Goal: Task Accomplishment & Management: Manage account settings

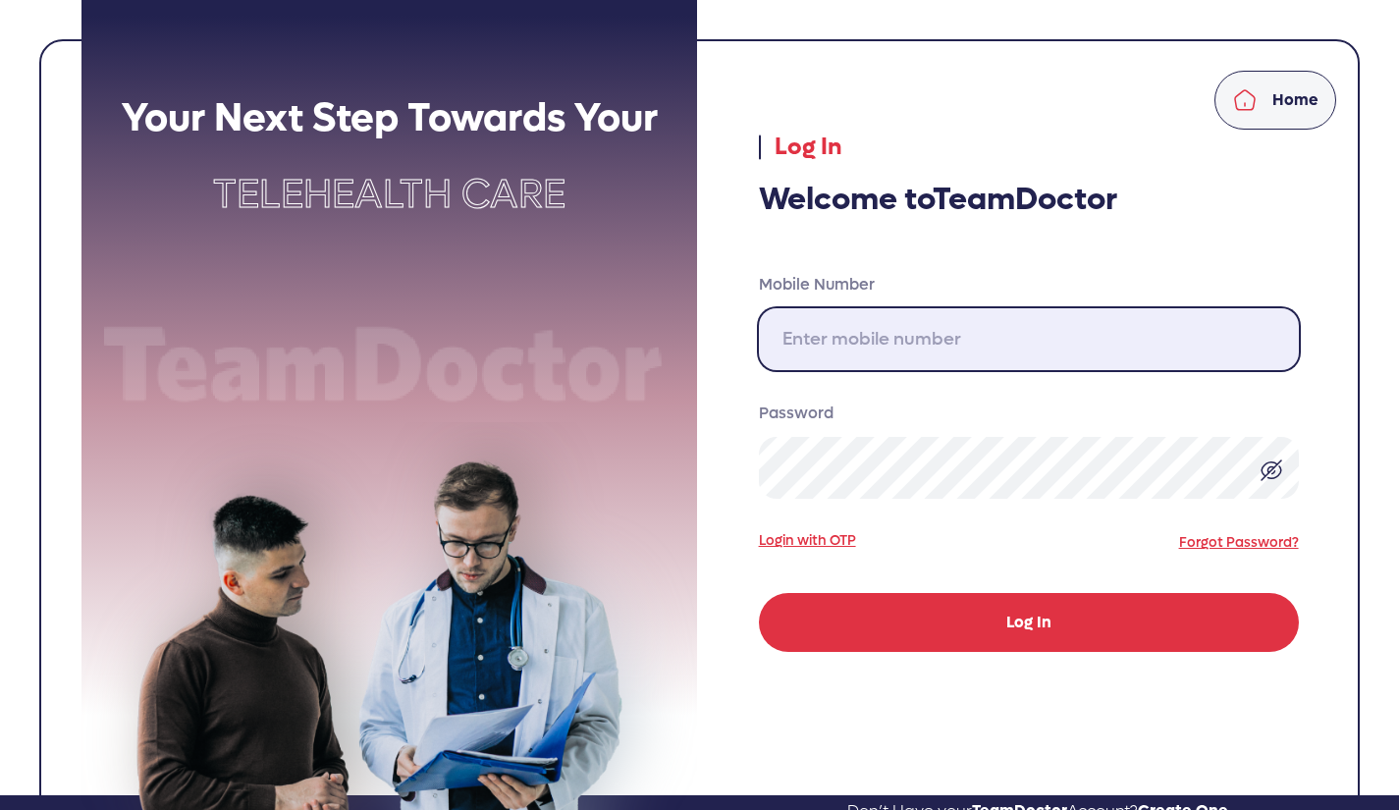
type input "[PHONE_NUMBER]"
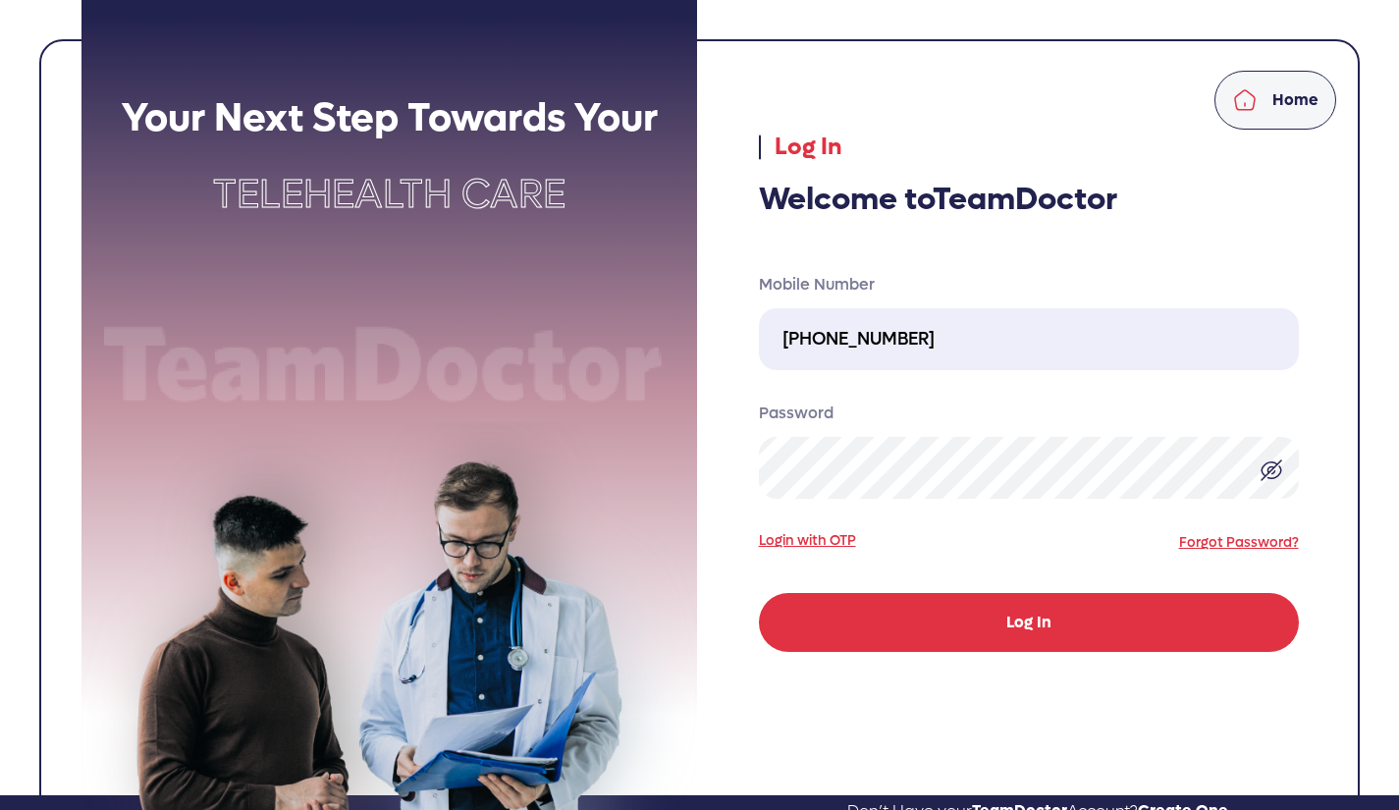
click at [1009, 633] on button "Log In" at bounding box center [1029, 622] width 540 height 59
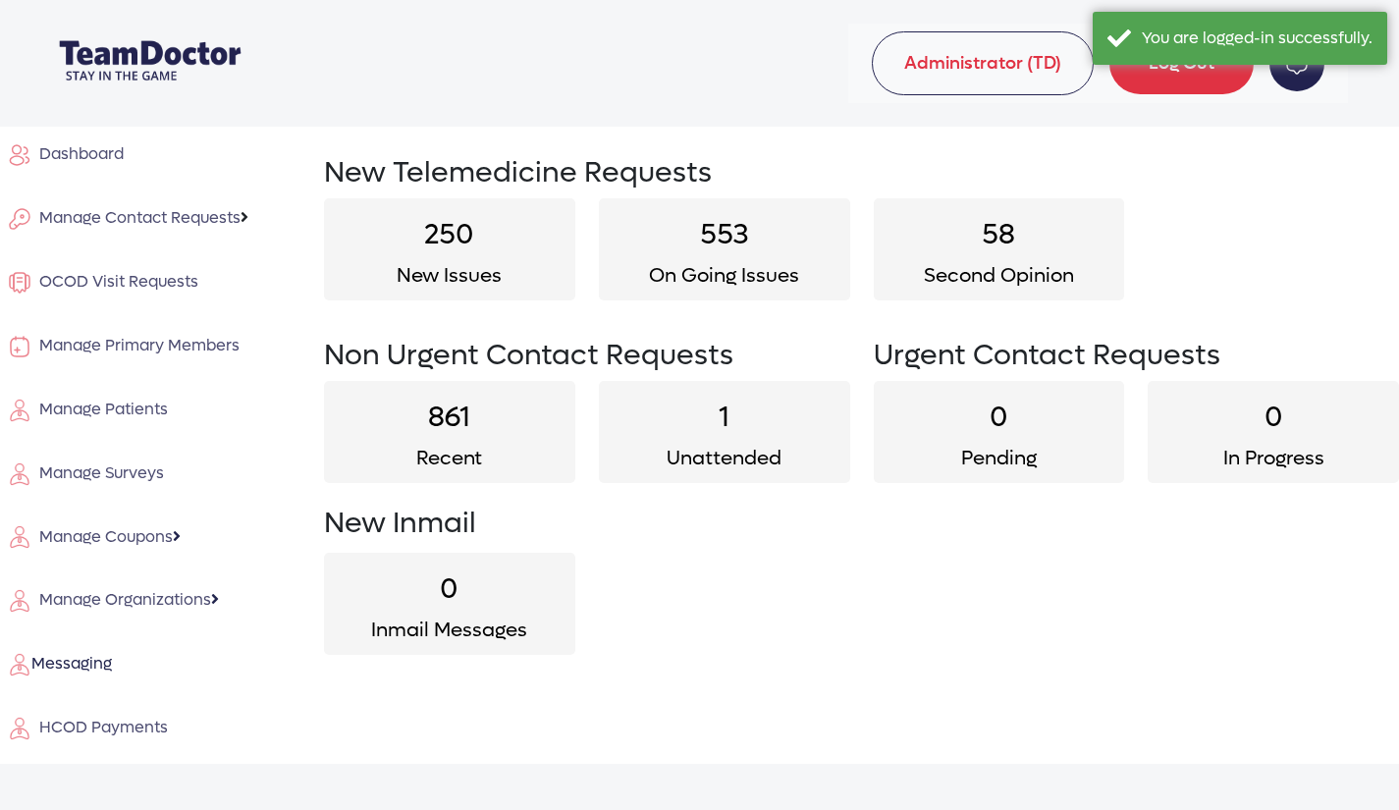
click at [166, 215] on span "Manage Contact Requests" at bounding box center [135, 217] width 209 height 21
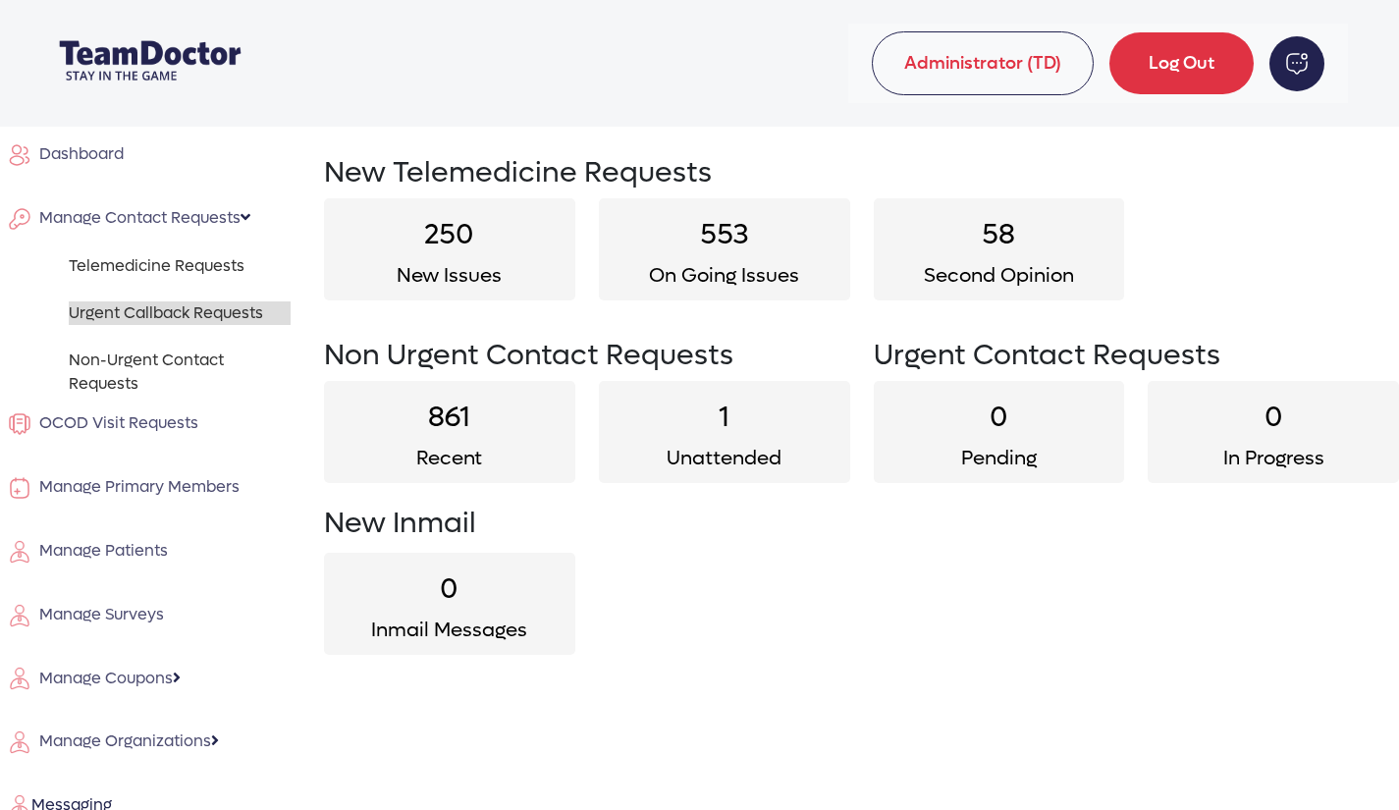
click at [181, 305] on link "Urgent Callback Requests" at bounding box center [180, 313] width 222 height 24
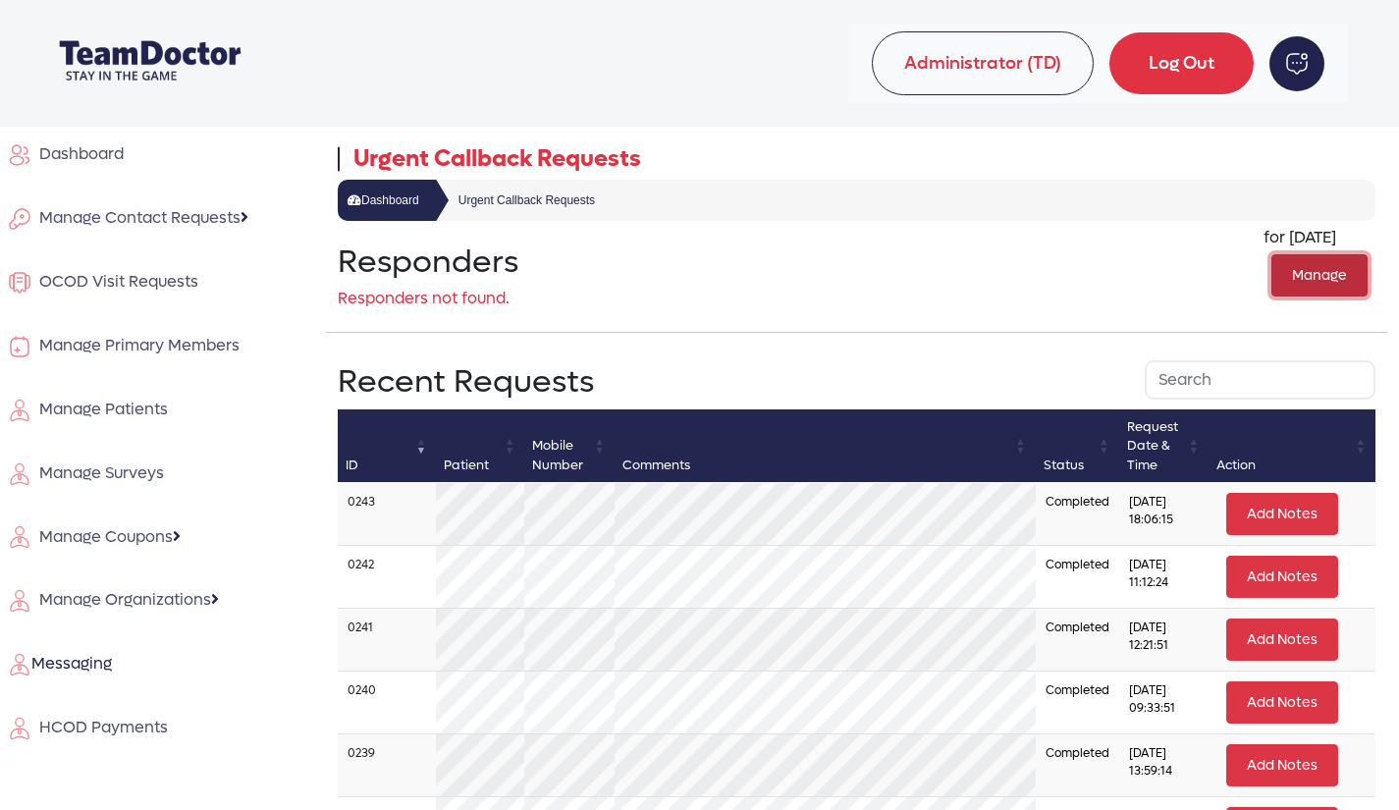
click at [1311, 269] on button "Manage" at bounding box center [1320, 275] width 96 height 42
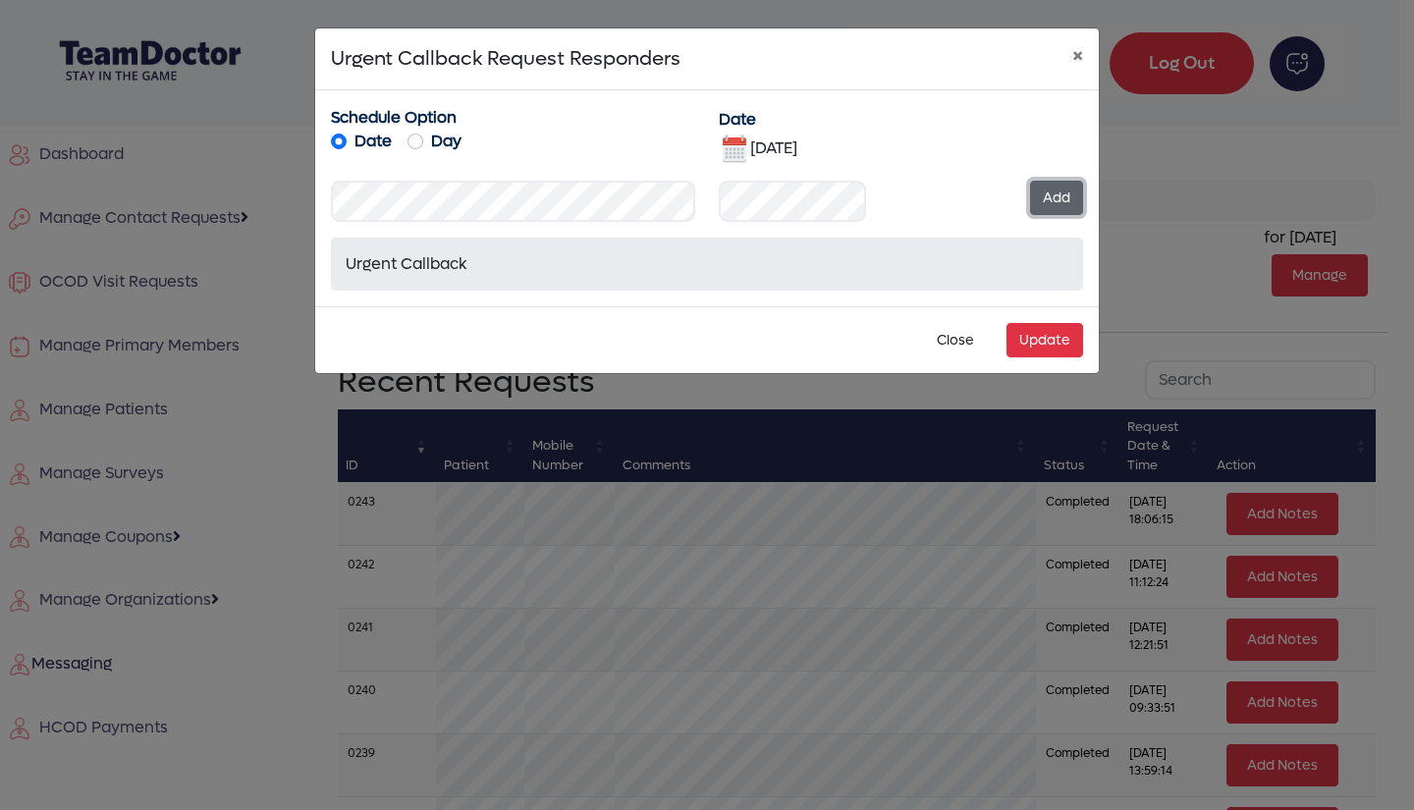
click at [1055, 193] on button "Add" at bounding box center [1056, 198] width 53 height 34
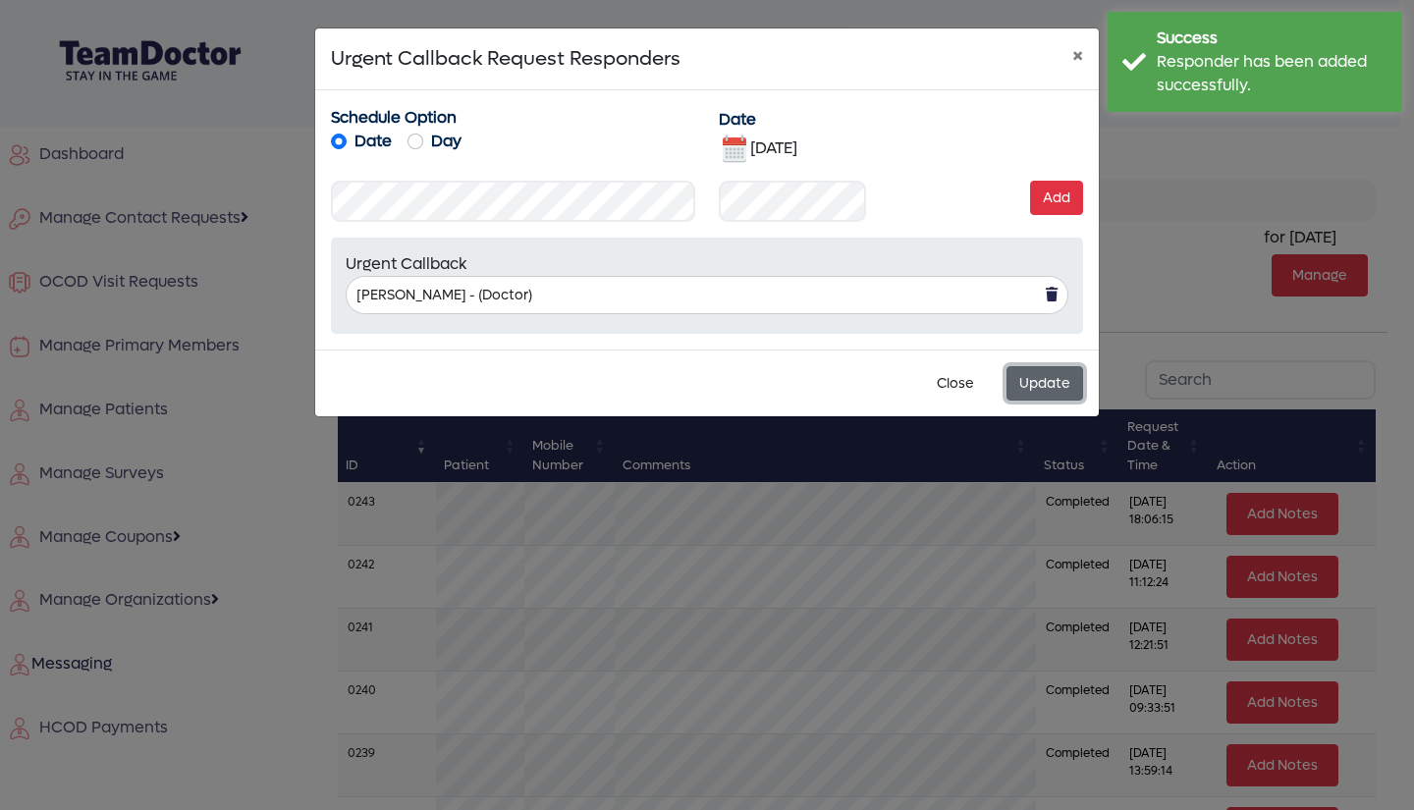
click at [1039, 378] on button "Update" at bounding box center [1044, 383] width 77 height 34
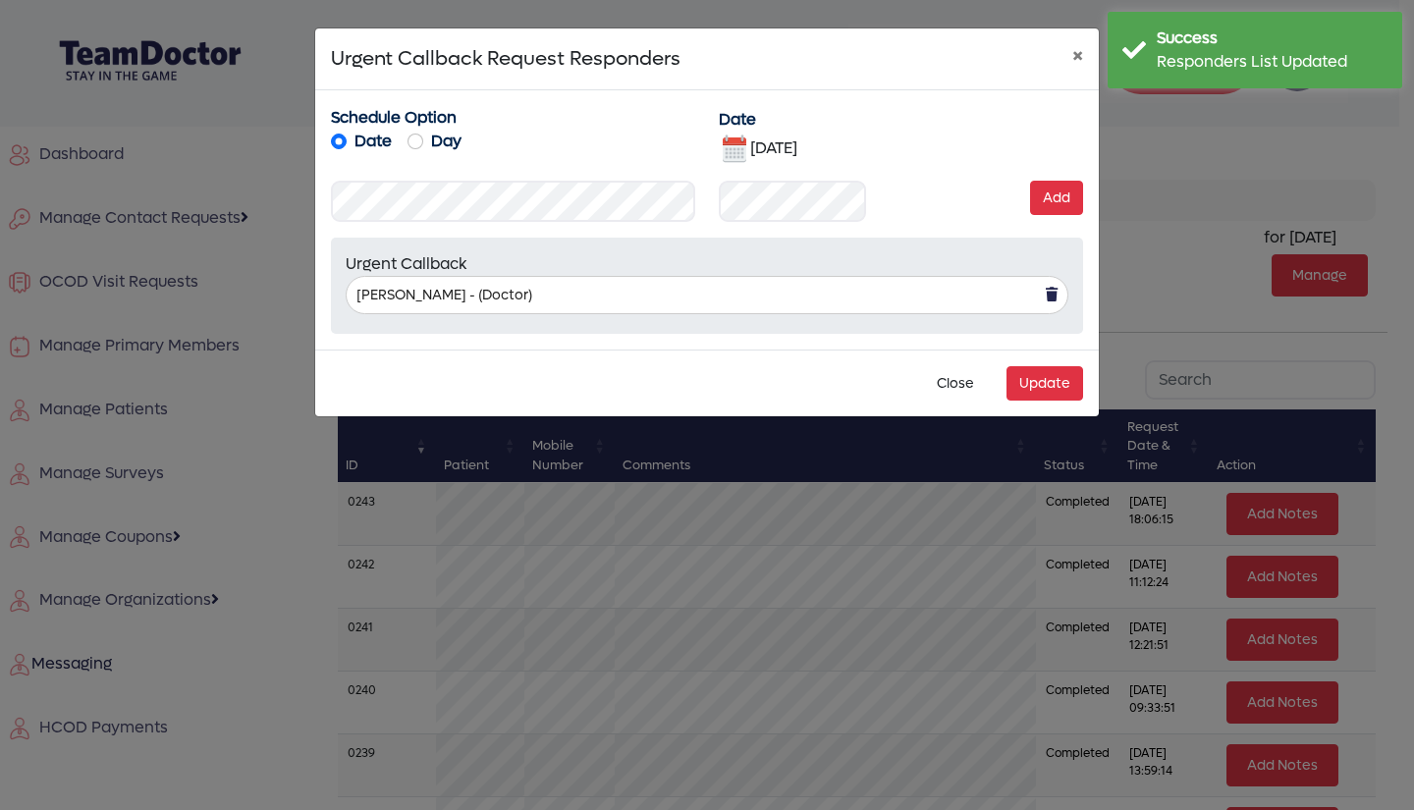
click at [727, 142] on img at bounding box center [734, 149] width 31 height 31
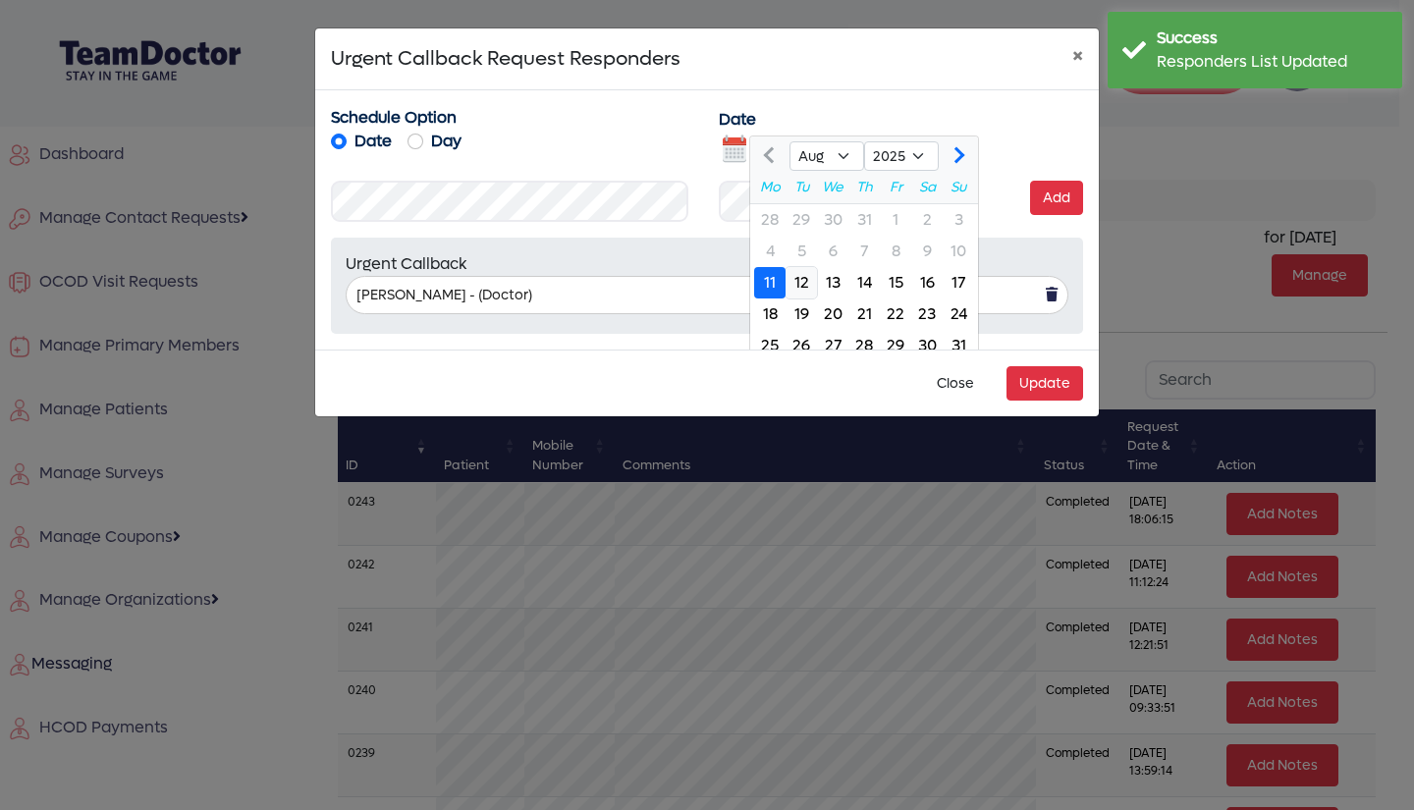
click at [803, 285] on div "12" at bounding box center [801, 282] width 31 height 31
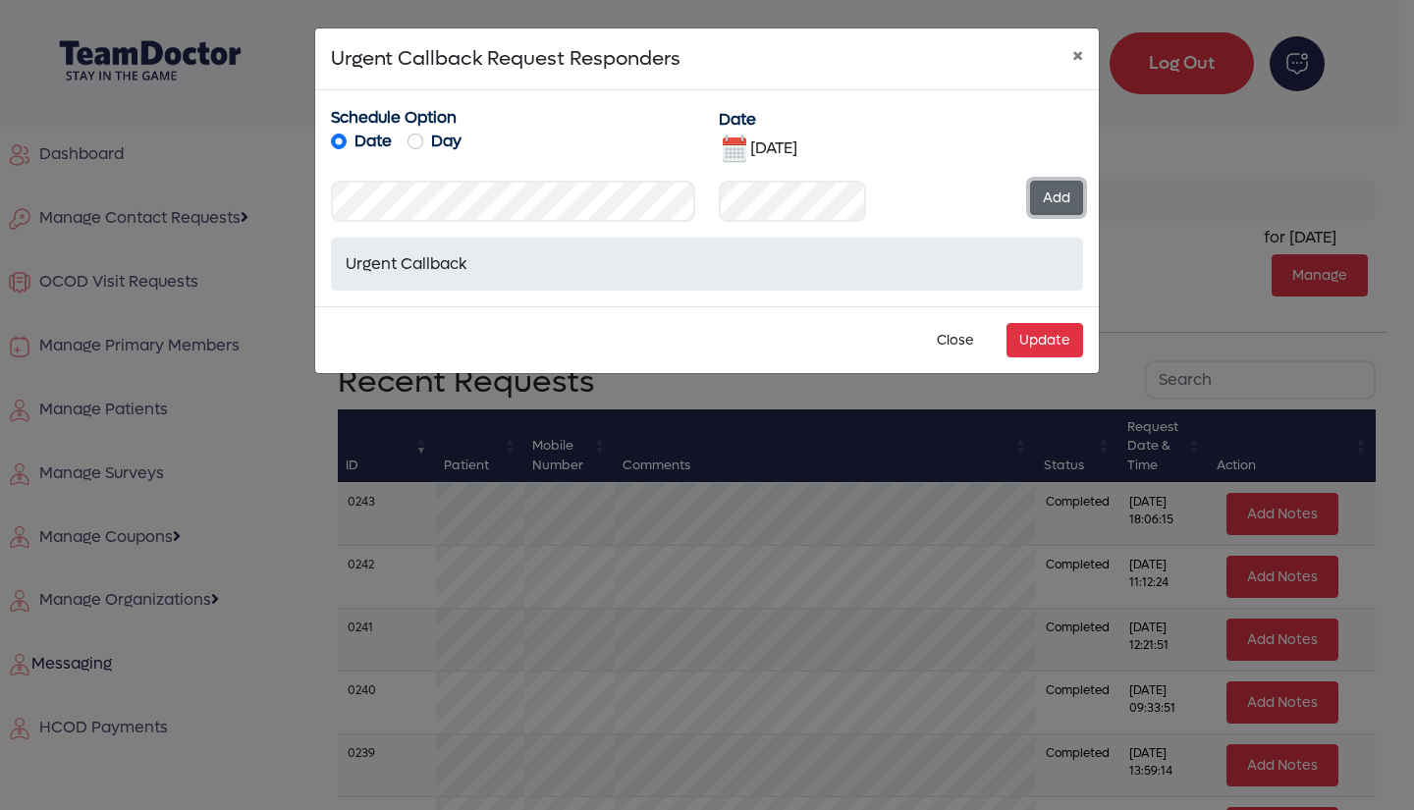
click at [1046, 189] on button "Add" at bounding box center [1056, 198] width 53 height 34
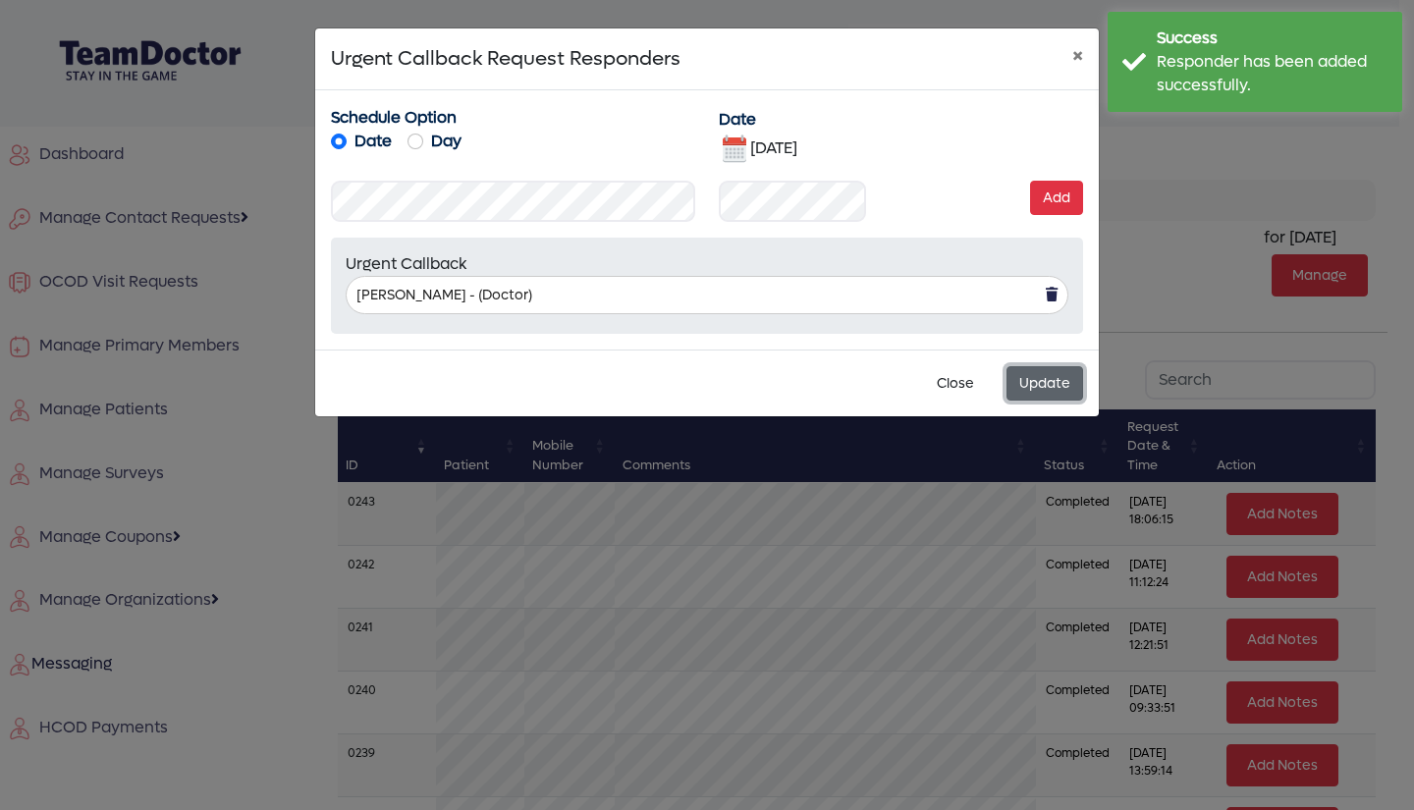
click at [1032, 379] on button "Update" at bounding box center [1044, 383] width 77 height 34
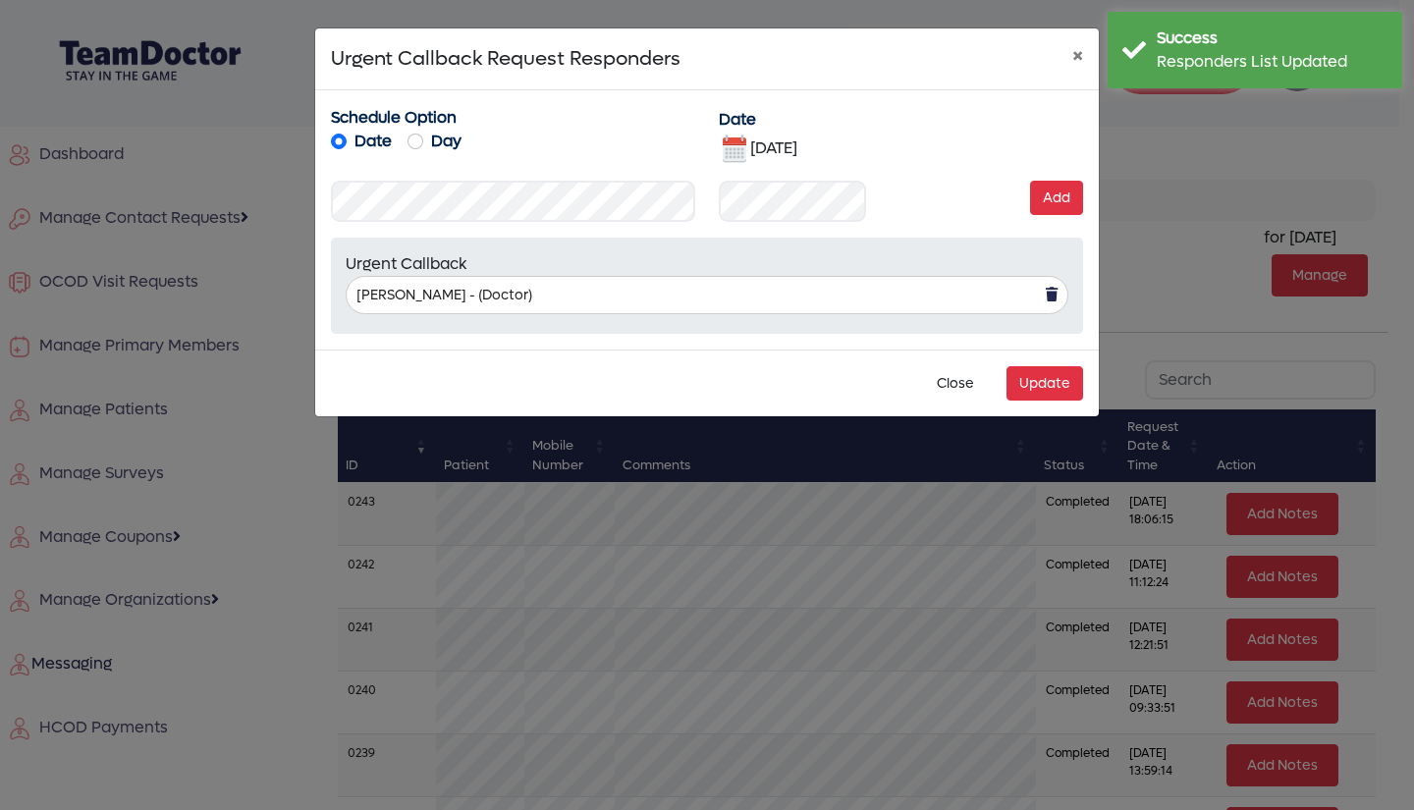
click at [733, 150] on img at bounding box center [734, 149] width 31 height 31
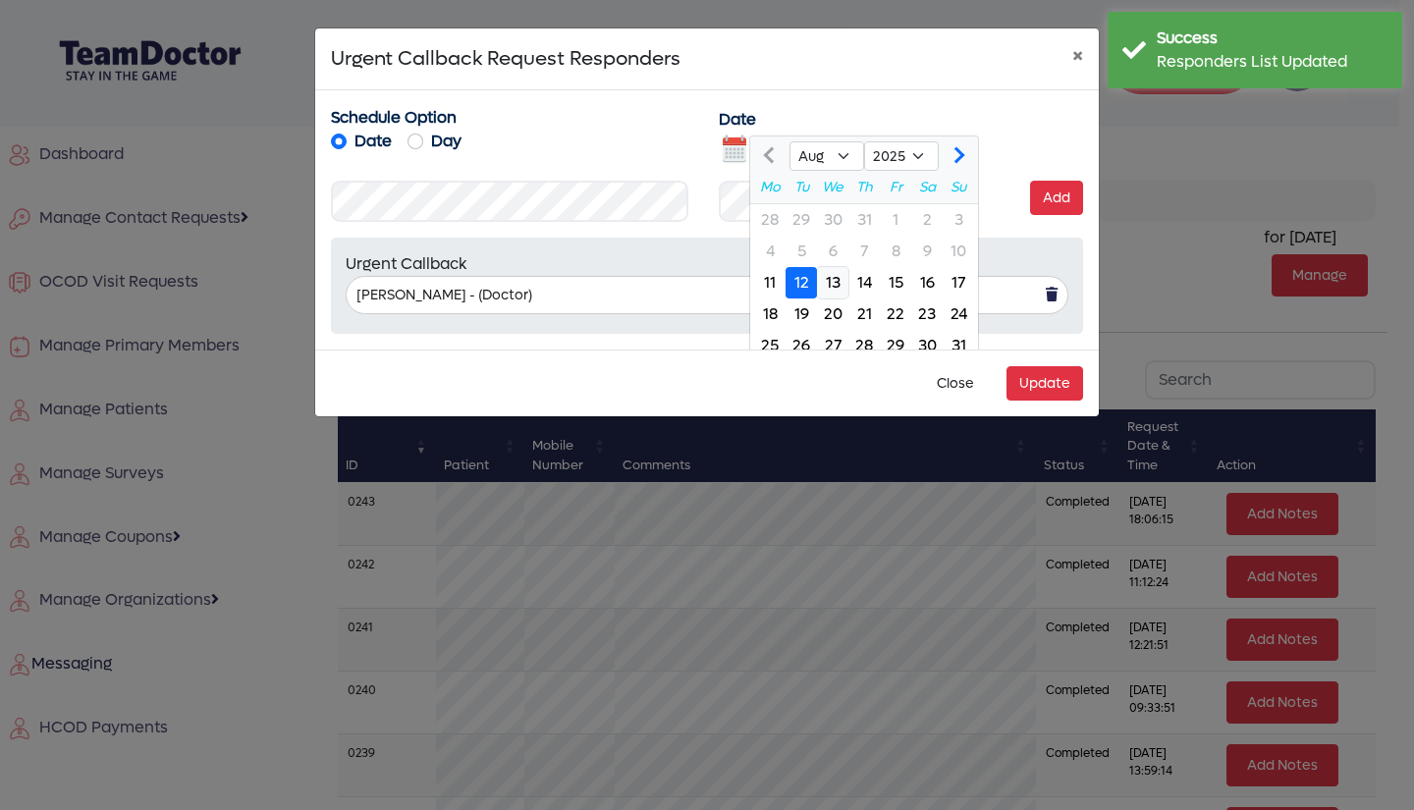
click at [833, 285] on div "13" at bounding box center [832, 282] width 31 height 31
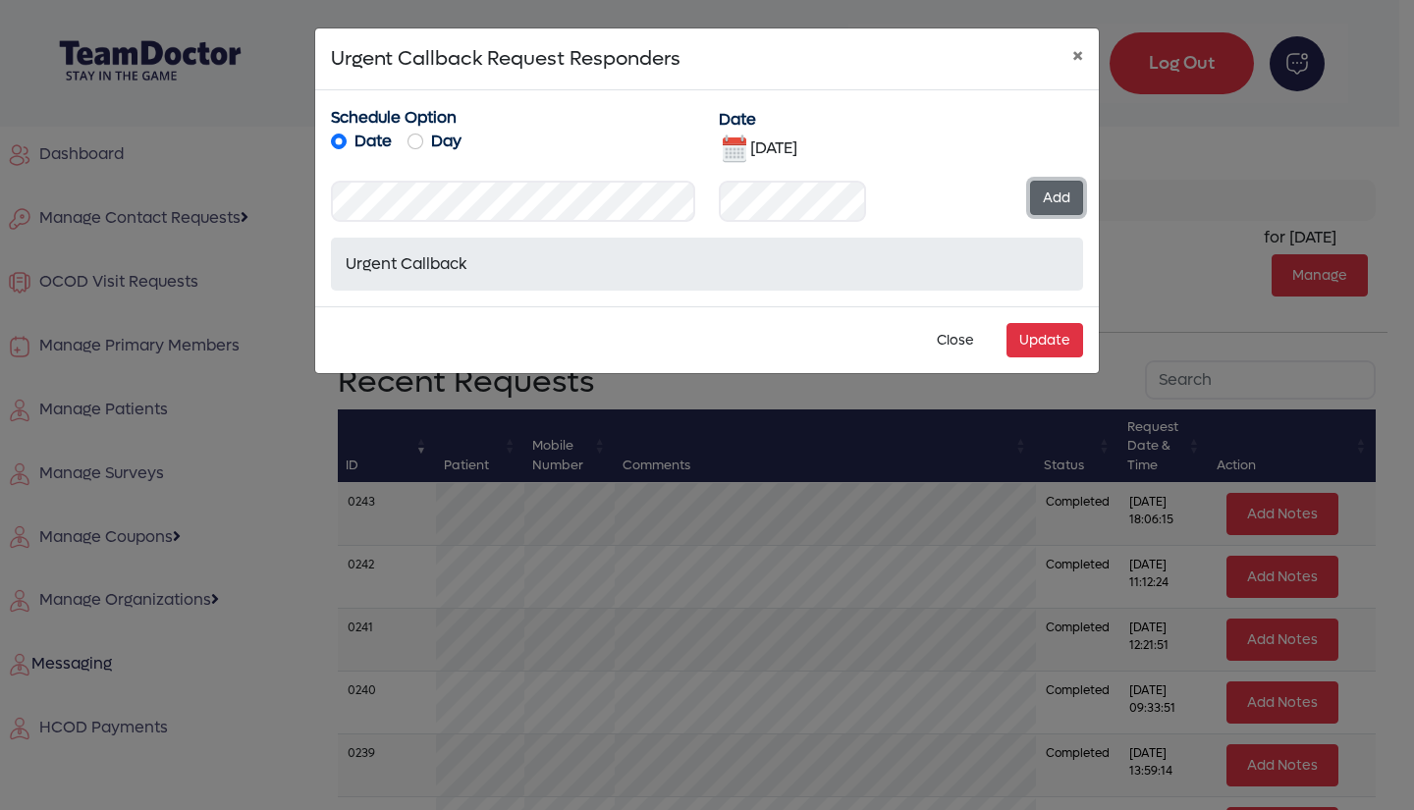
click at [1046, 193] on button "Add" at bounding box center [1056, 198] width 53 height 34
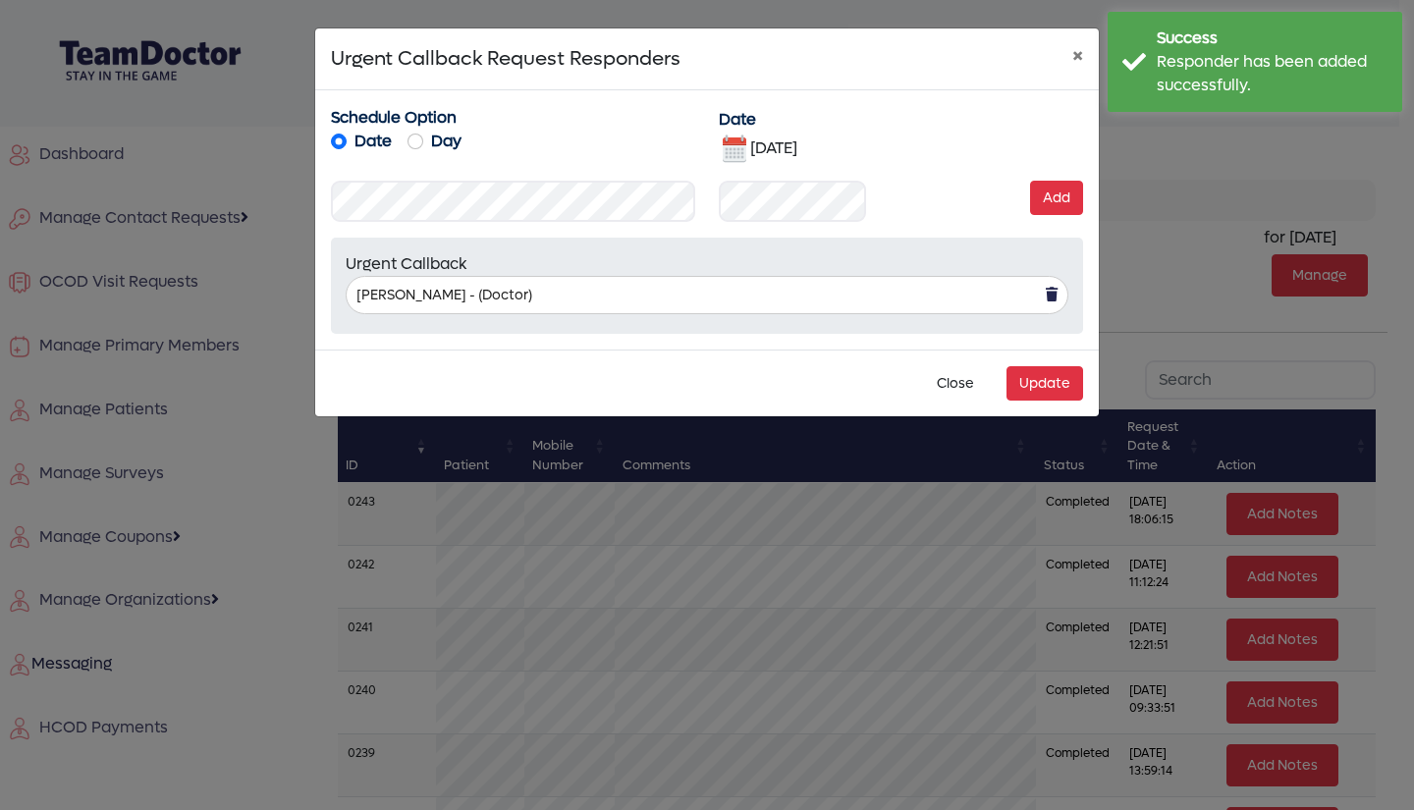
click at [729, 148] on img at bounding box center [734, 149] width 31 height 31
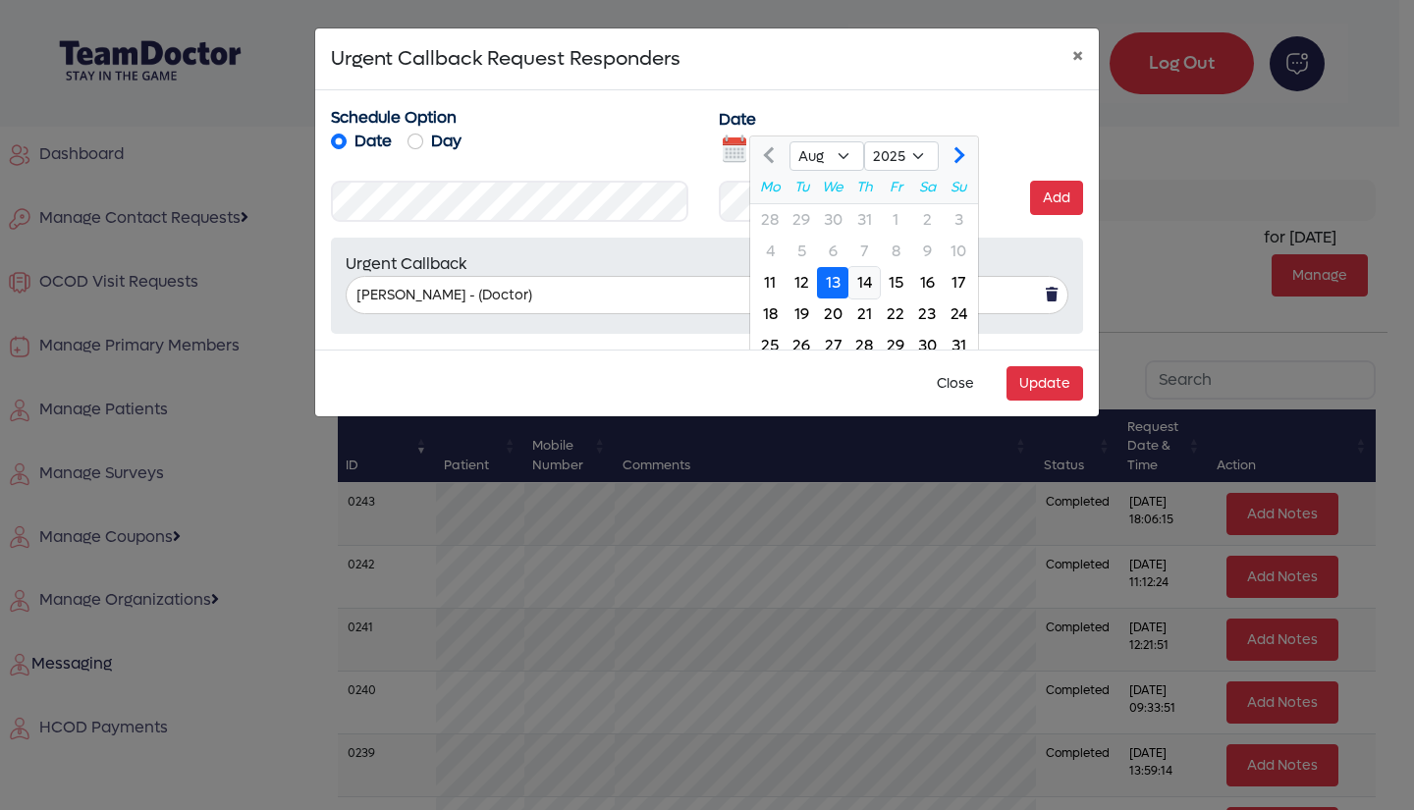
click at [856, 271] on div "14" at bounding box center [863, 282] width 31 height 31
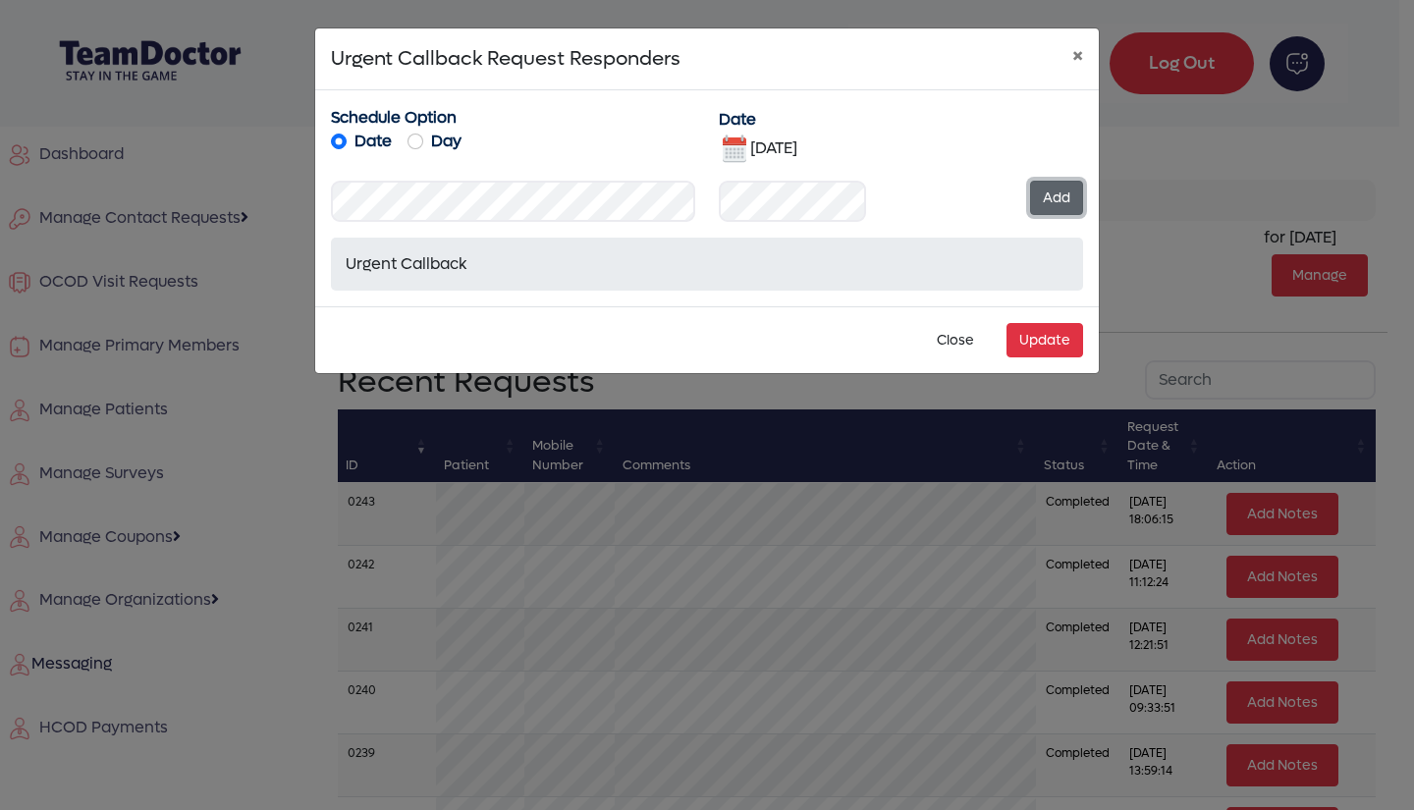
click at [1038, 200] on button "Add" at bounding box center [1056, 198] width 53 height 34
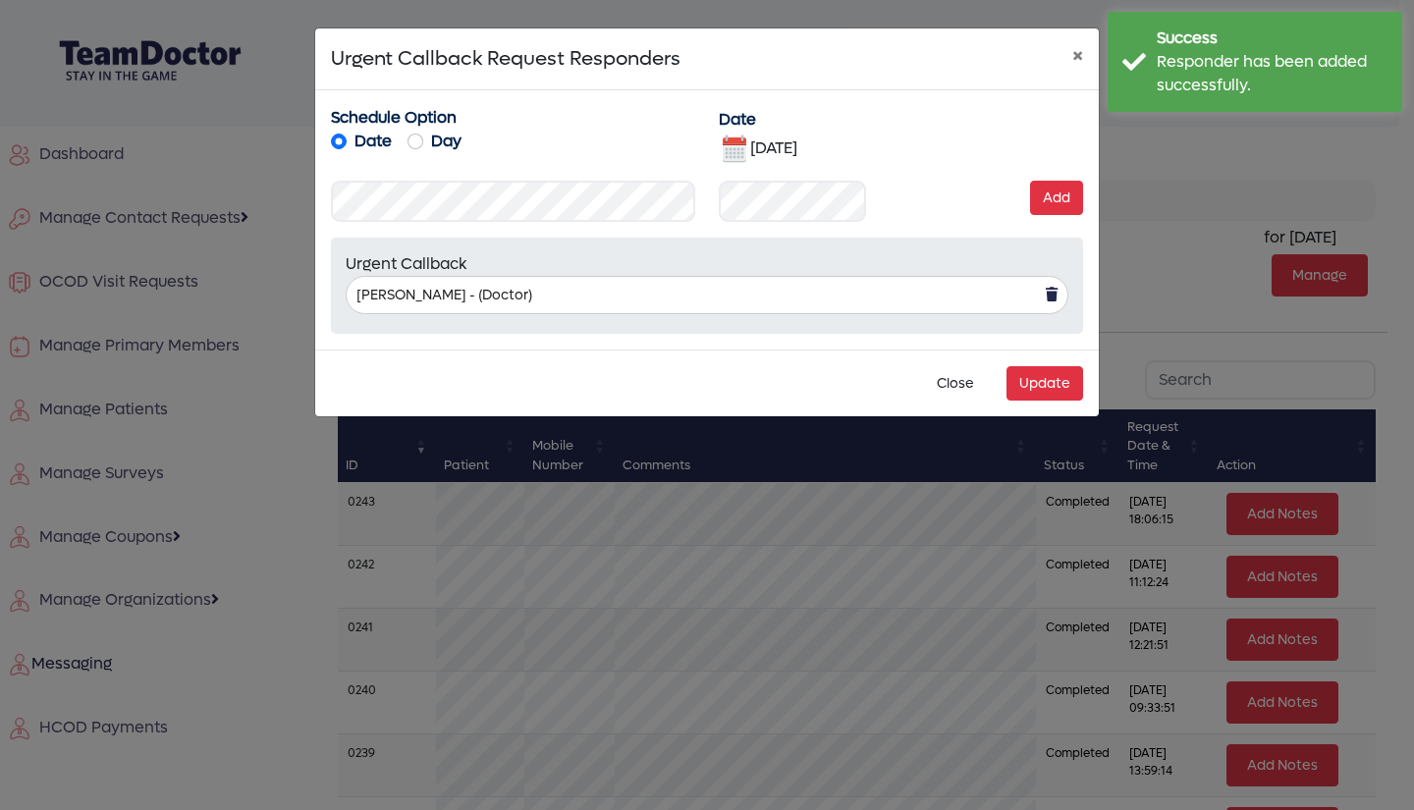
click at [733, 146] on img at bounding box center [734, 149] width 31 height 31
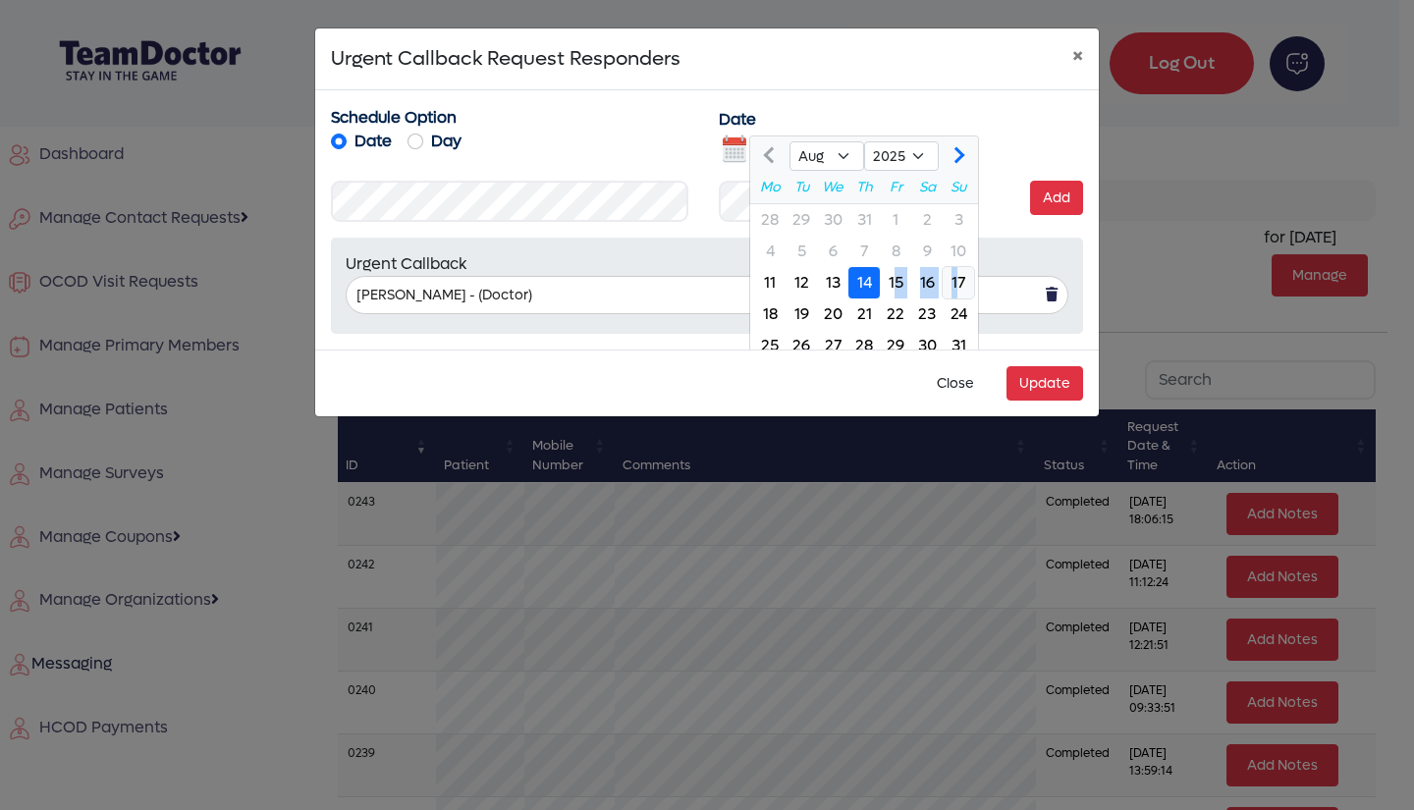
drag, startPoint x: 894, startPoint y: 279, endPoint x: 954, endPoint y: 289, distance: 61.7
click at [954, 289] on div "11 12 13 14 15 16 17" at bounding box center [864, 282] width 228 height 31
click at [898, 270] on div "15" at bounding box center [895, 282] width 31 height 31
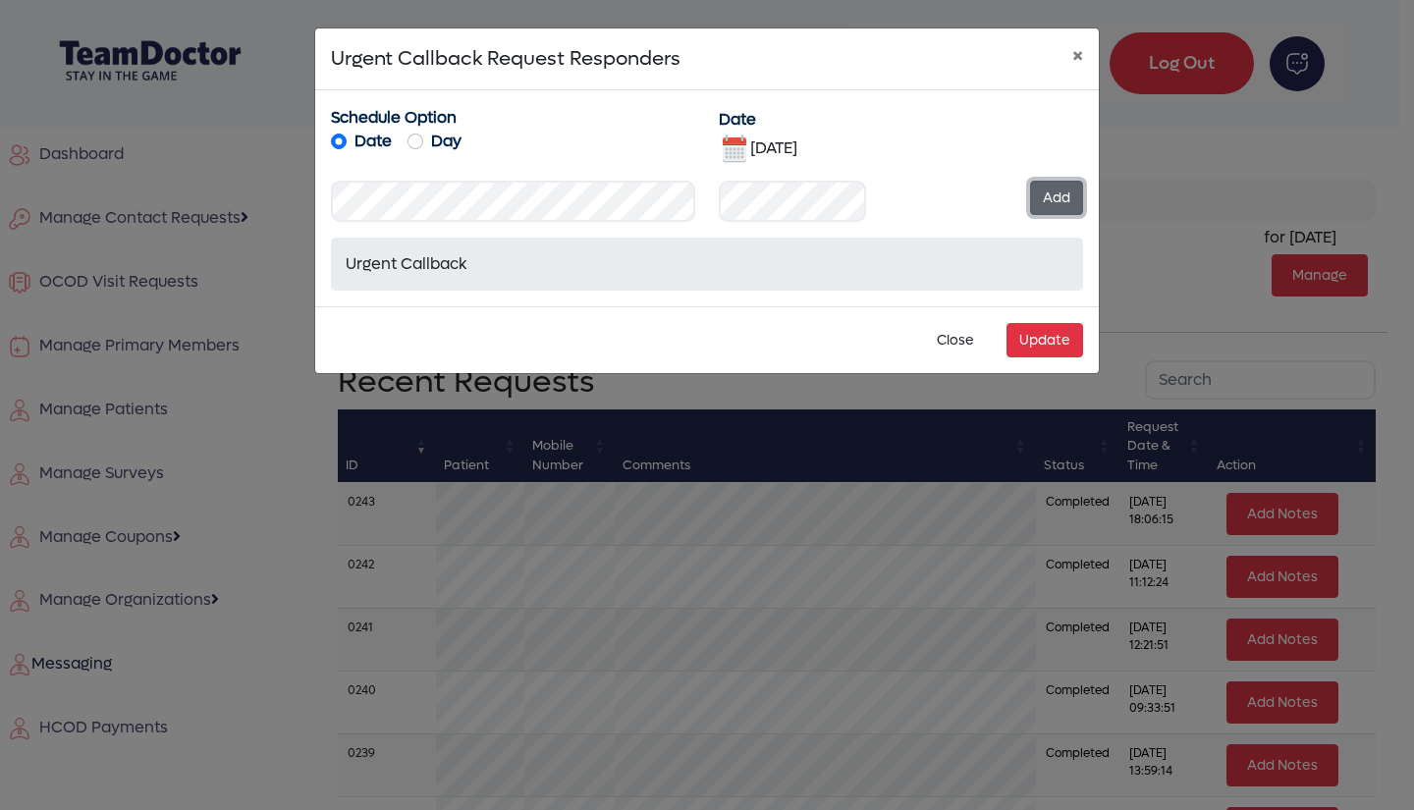
click at [1057, 190] on button "Add" at bounding box center [1056, 198] width 53 height 34
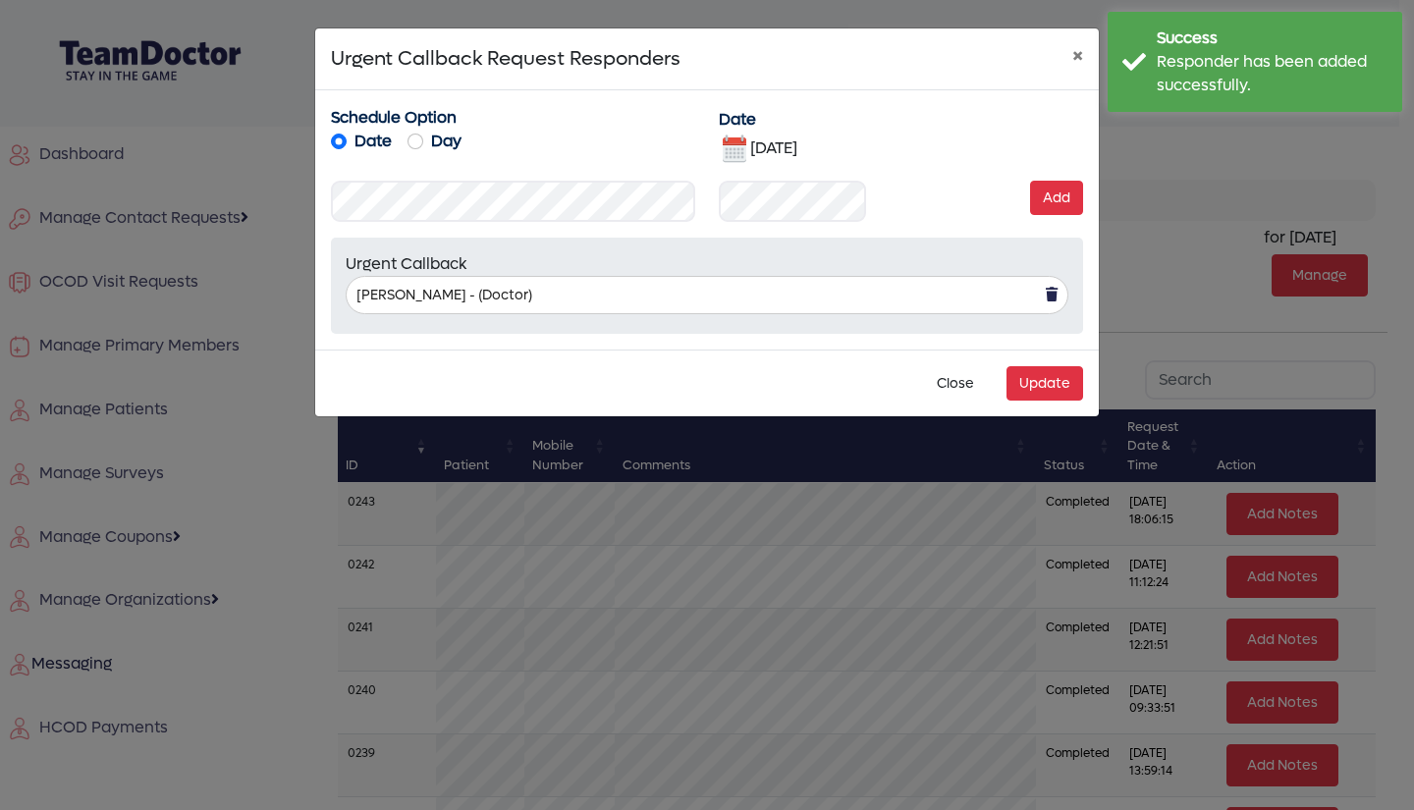
click at [733, 146] on img at bounding box center [734, 149] width 31 height 31
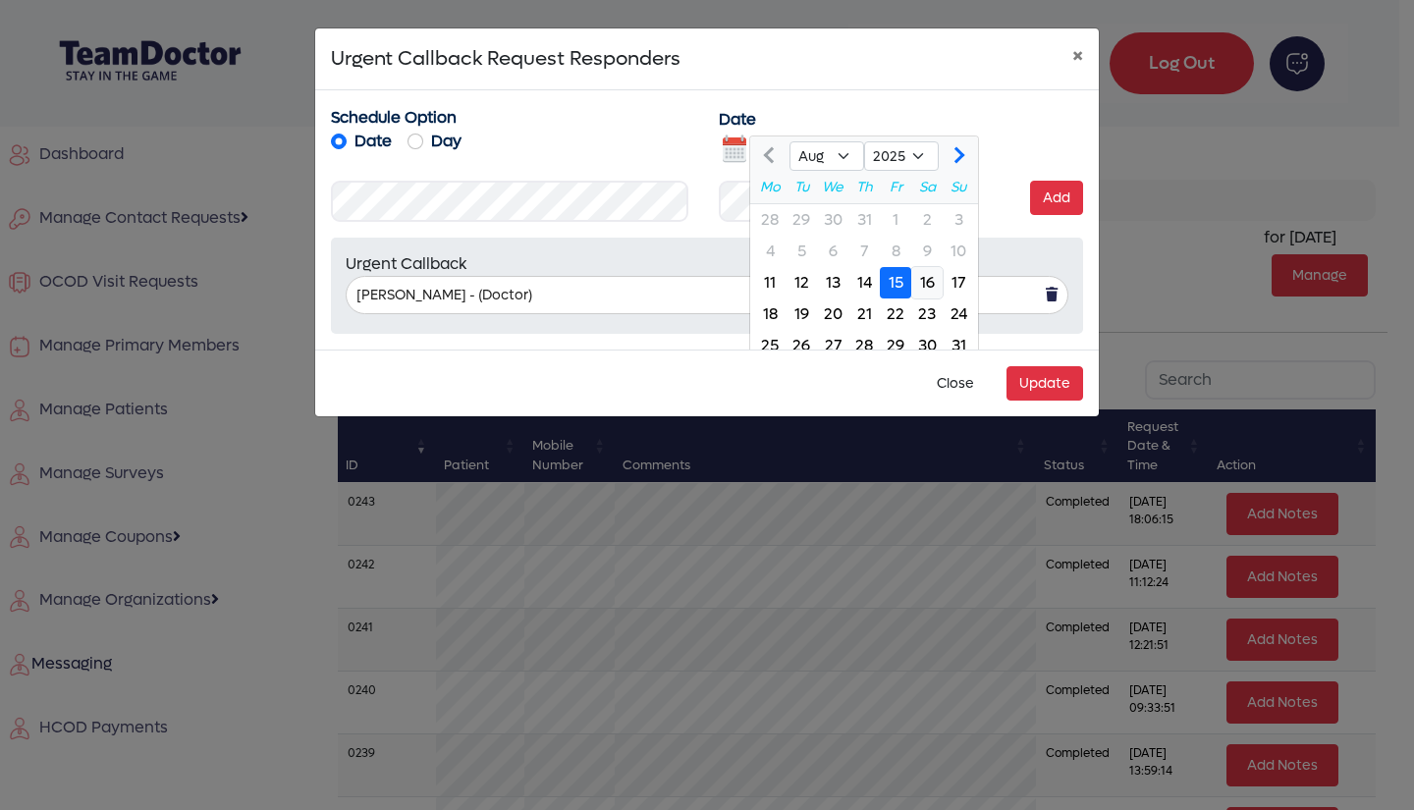
click at [929, 283] on div "16" at bounding box center [926, 282] width 31 height 31
type input "[DATE]"
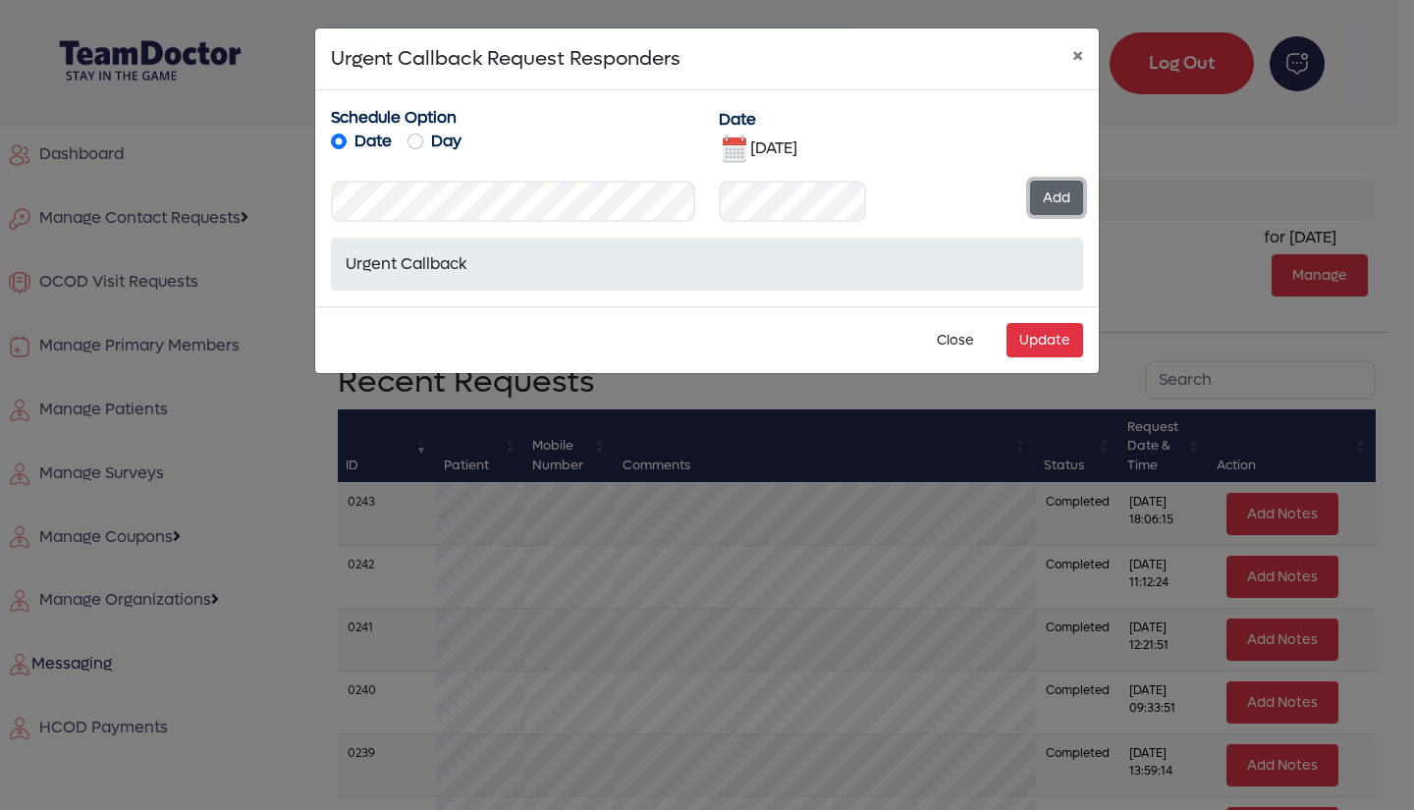
click at [1053, 195] on button "Add" at bounding box center [1056, 198] width 53 height 34
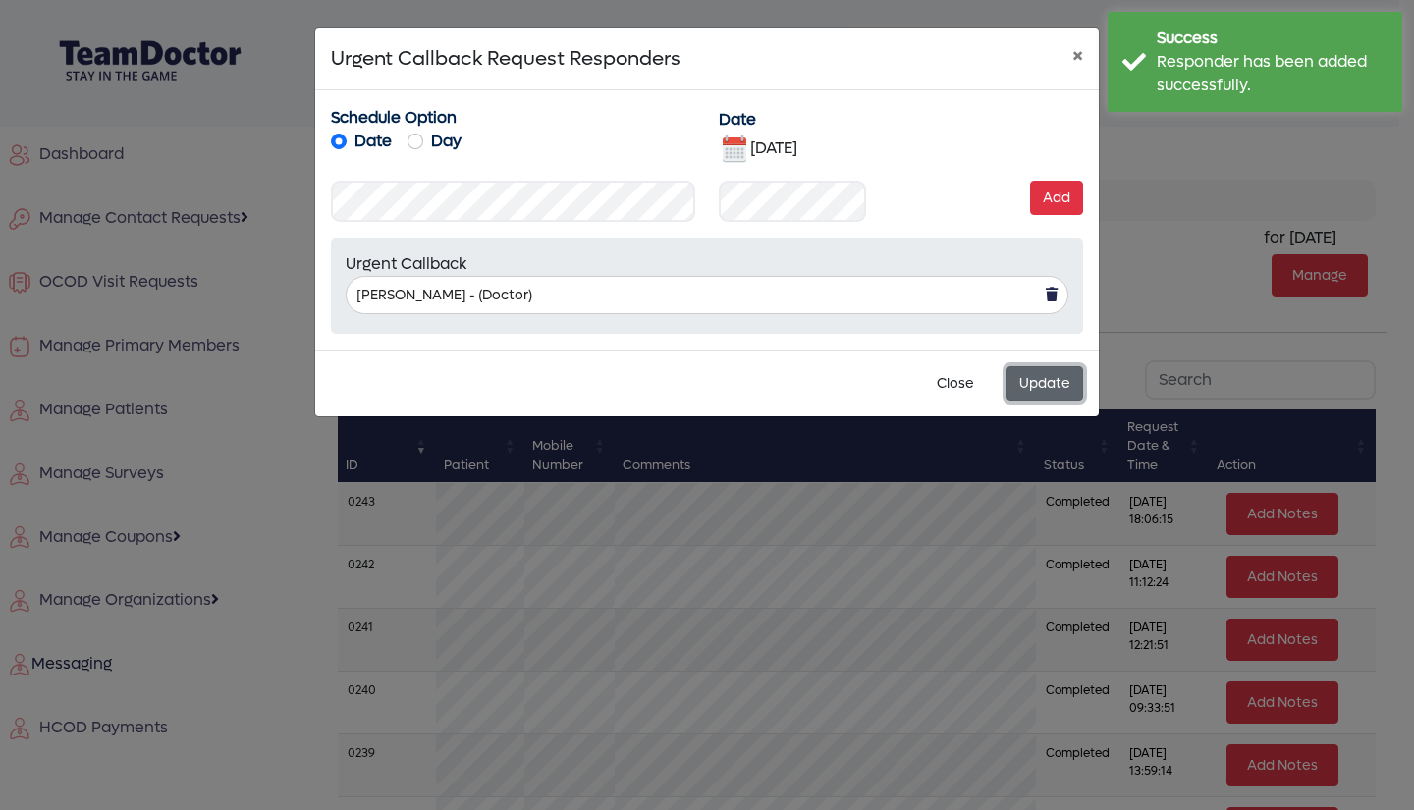
click at [1038, 383] on button "Update" at bounding box center [1044, 383] width 77 height 34
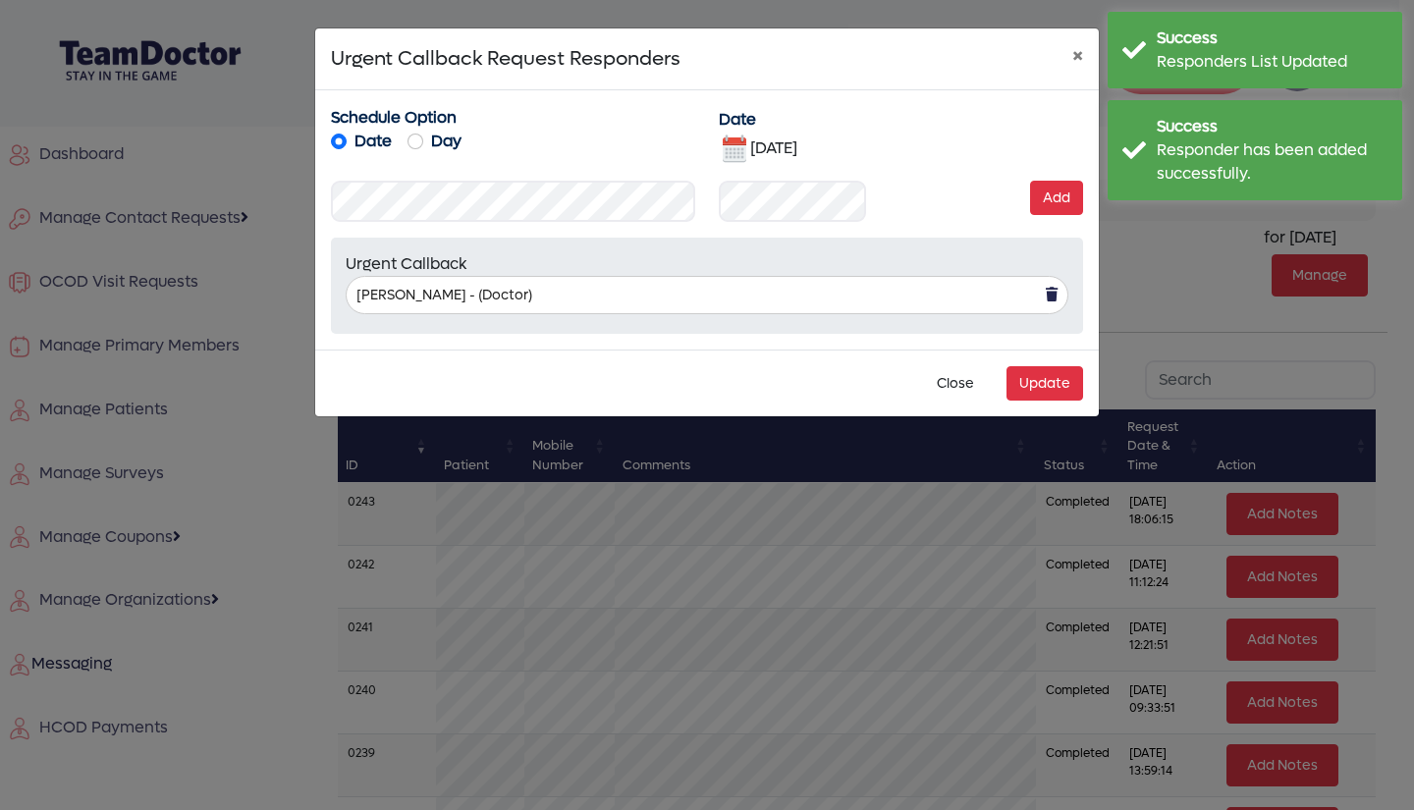
click at [1161, 285] on ngb-modal-window "Urgent Callback Request Responders × Schedule Option Date Day Date [DATE] [DATE…" at bounding box center [707, 405] width 1414 height 810
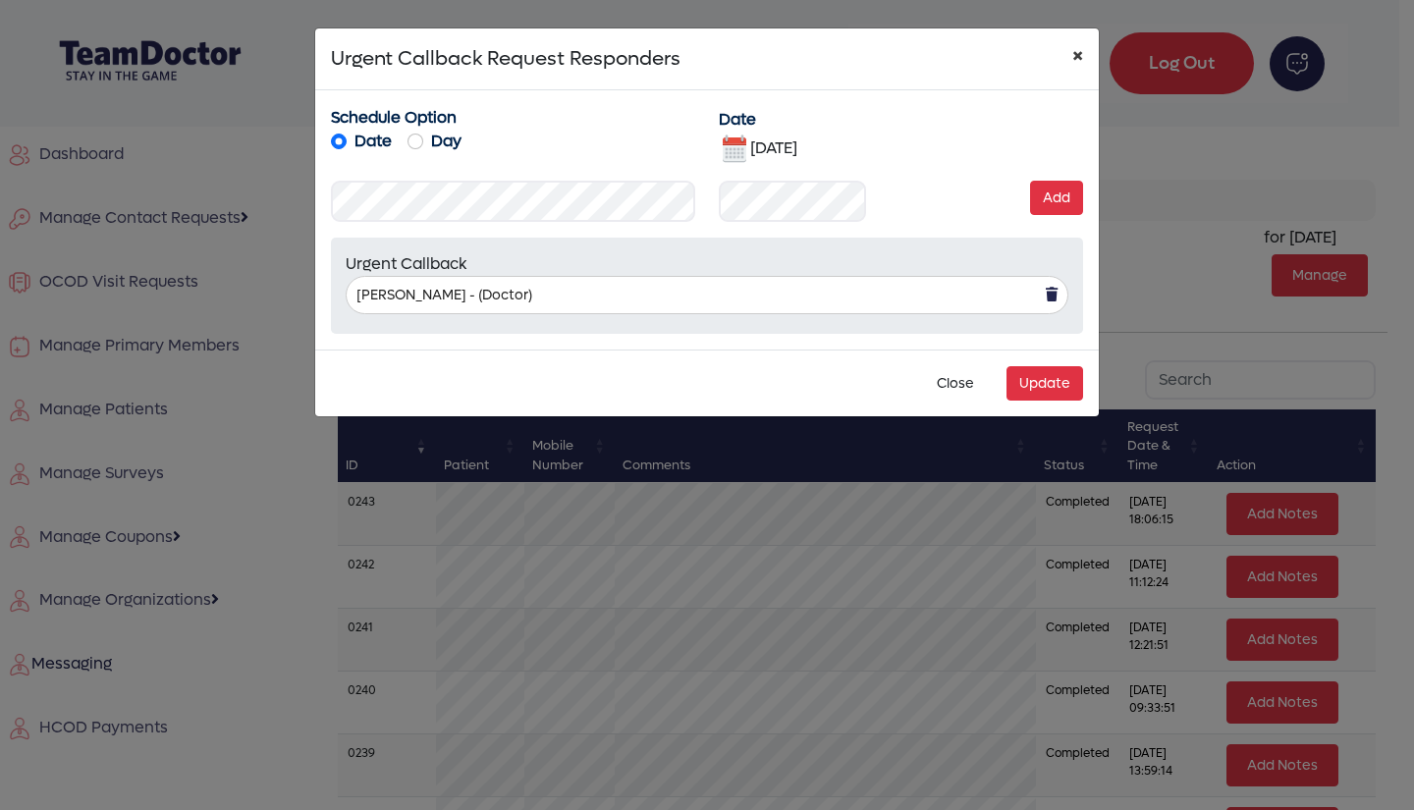
click at [1072, 55] on span "×" at bounding box center [1077, 55] width 11 height 30
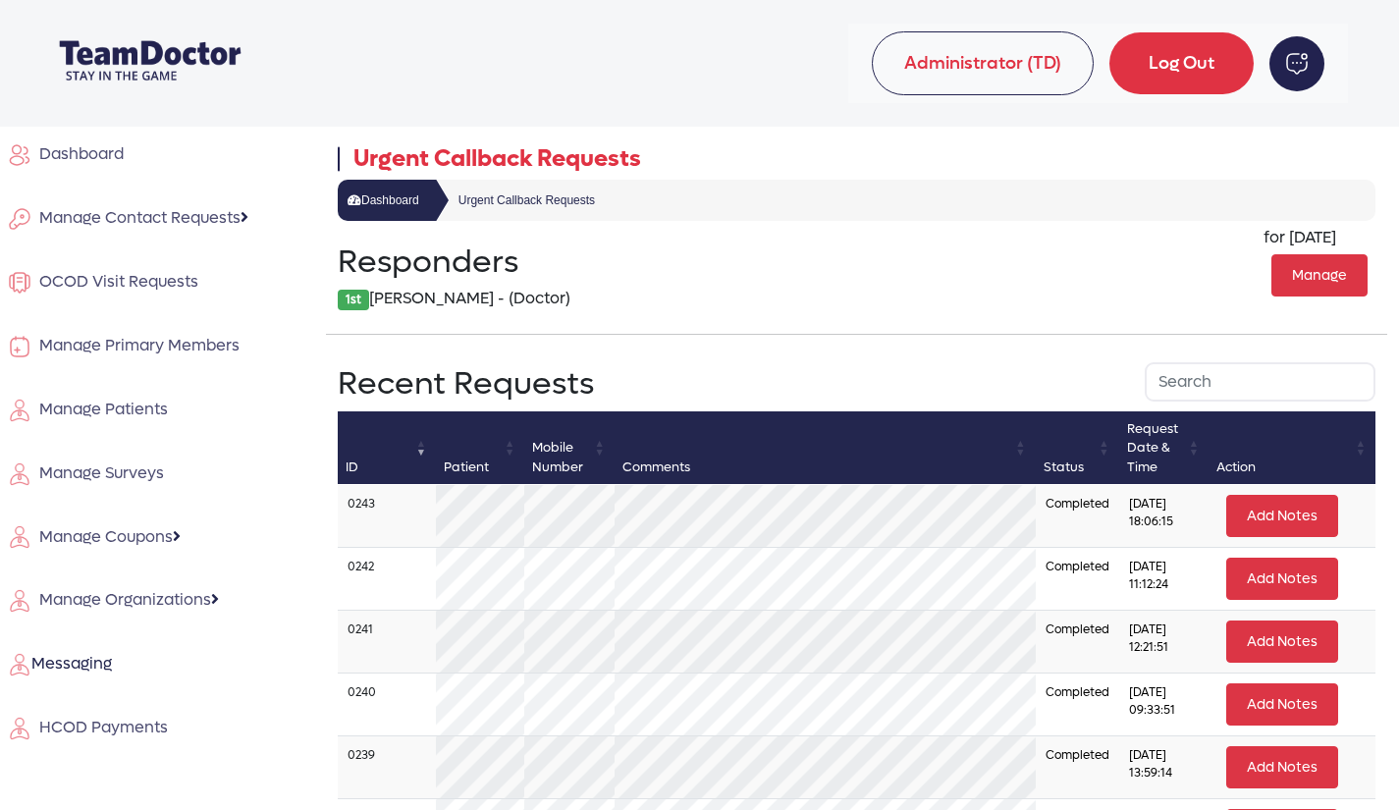
click at [92, 145] on span "Dashboard" at bounding box center [77, 153] width 92 height 21
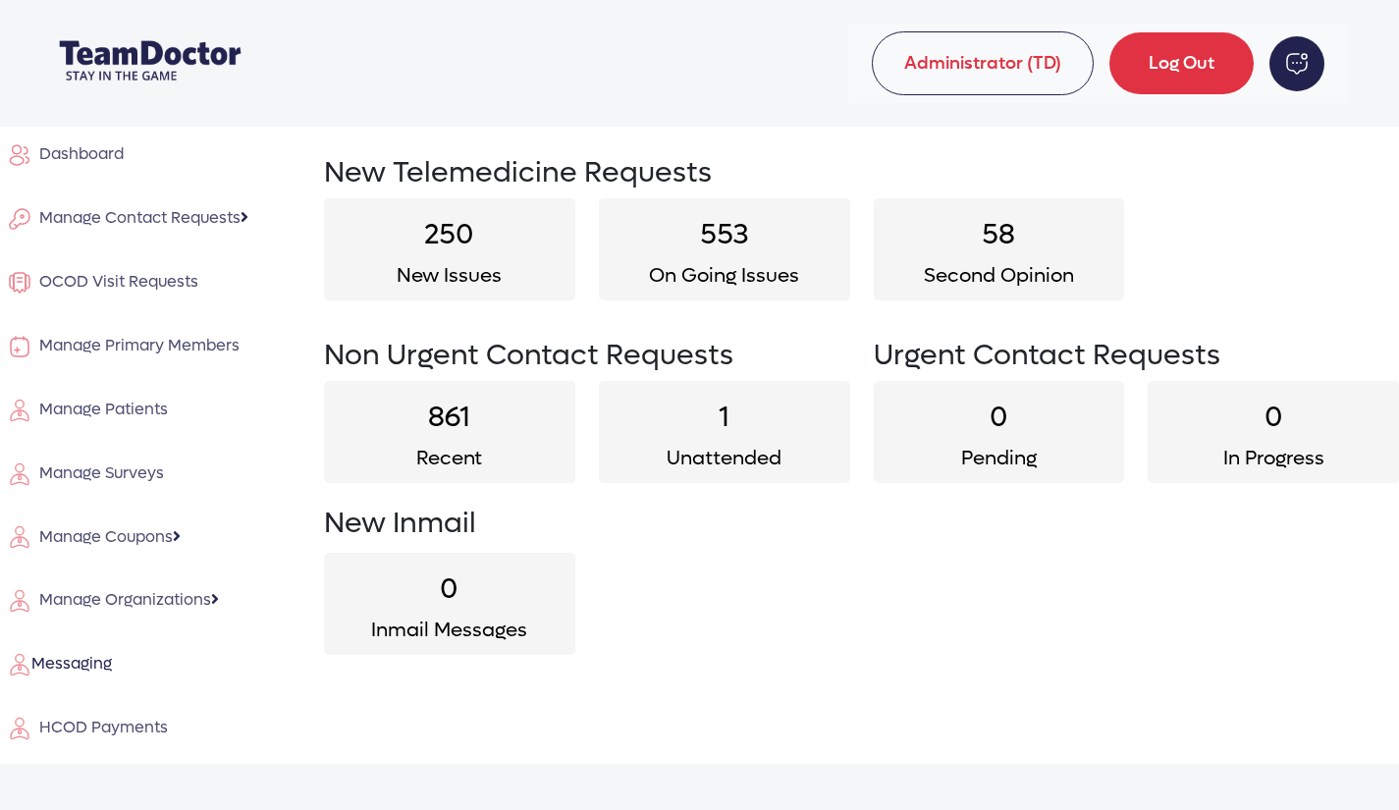
click at [723, 421] on h2 "1" at bounding box center [724, 418] width 251 height 34
select select "unattended"
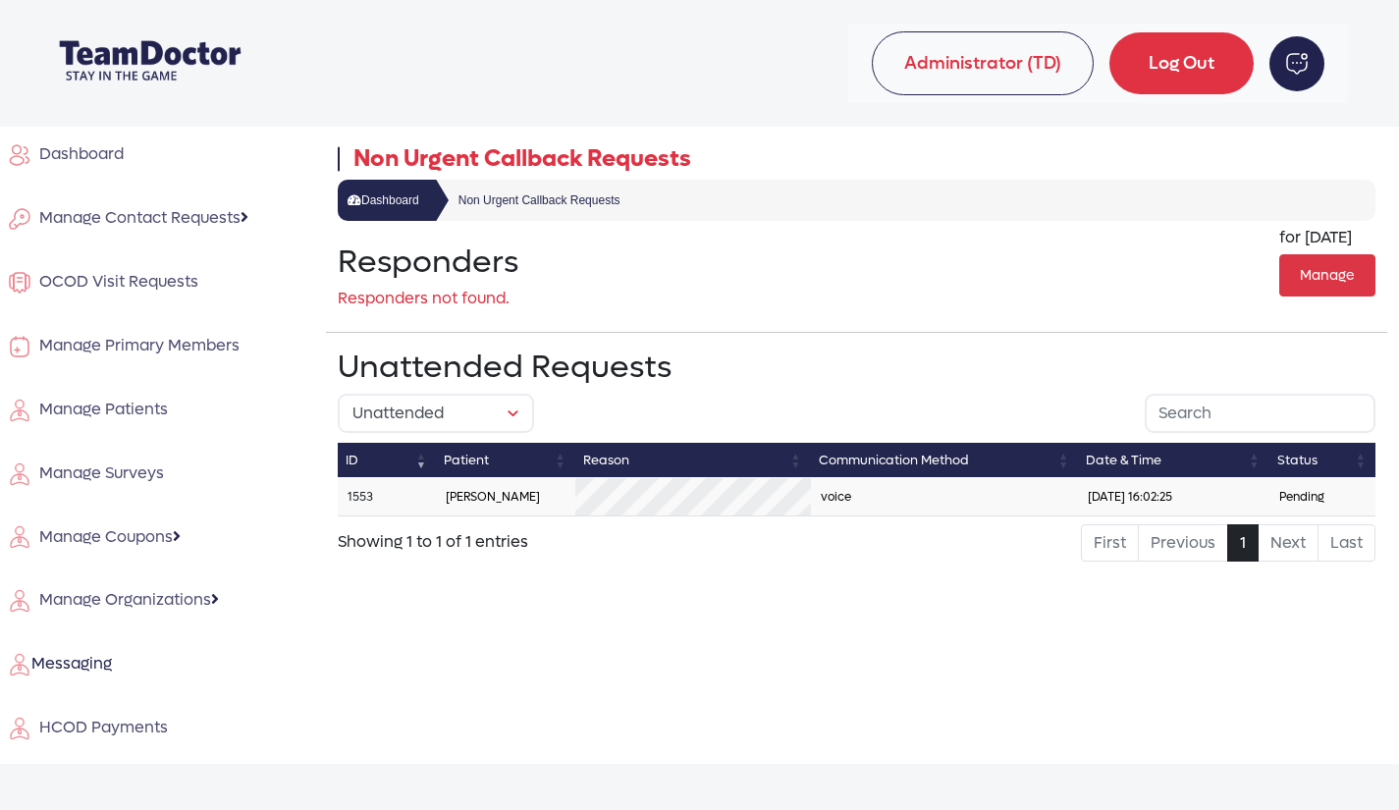
click at [360, 493] on link "1553" at bounding box center [361, 497] width 26 height 16
